Goal: Task Accomplishment & Management: Manage account settings

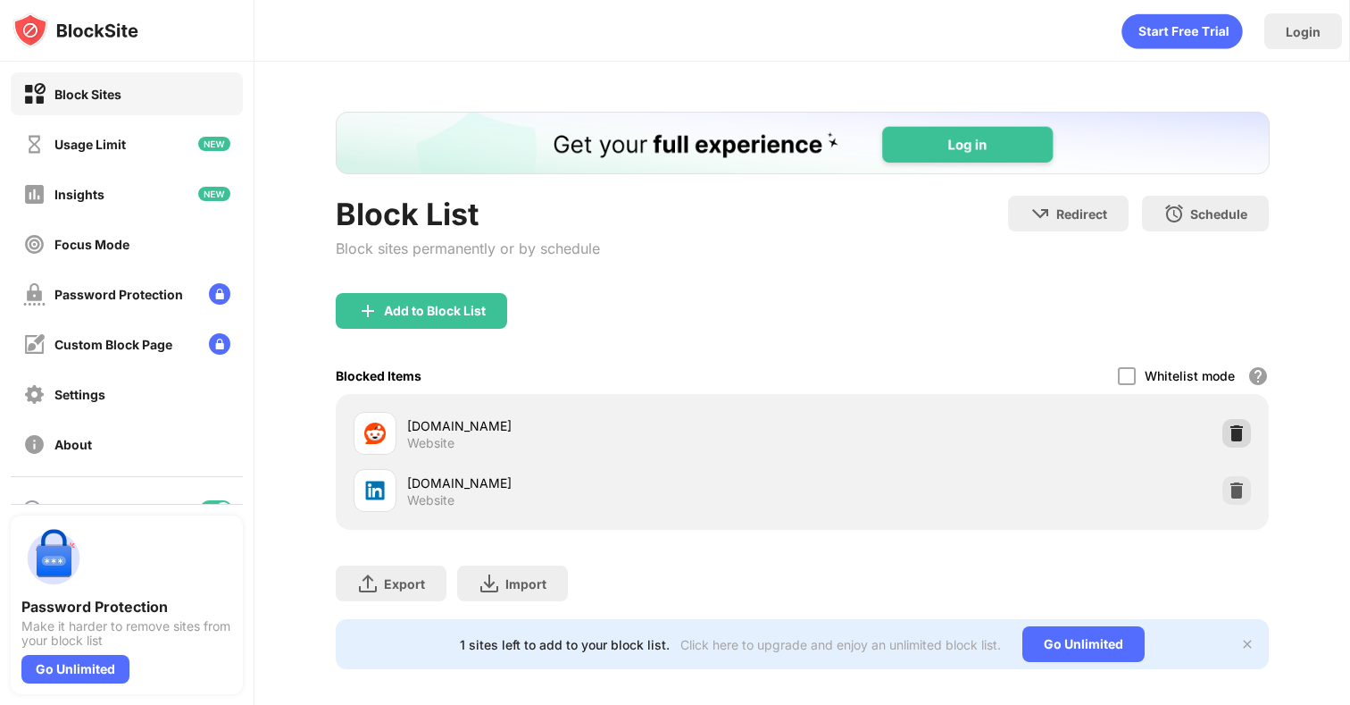
click at [1234, 438] on img at bounding box center [1237, 433] width 18 height 18
